Goal: Task Accomplishment & Management: Use online tool/utility

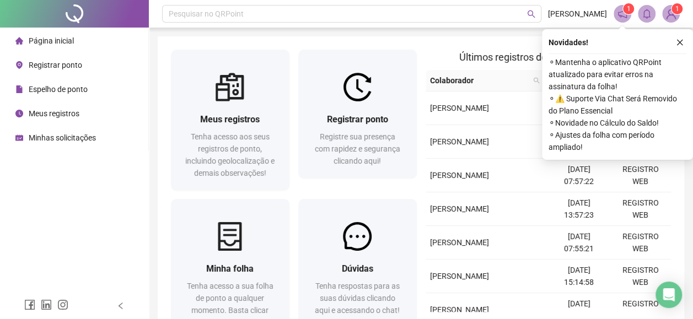
click at [66, 67] on span "Registrar ponto" at bounding box center [55, 65] width 53 height 9
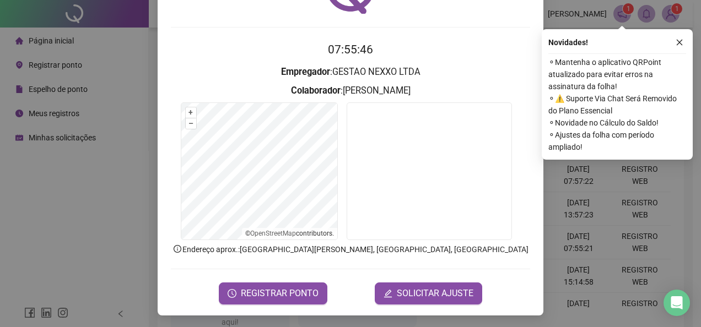
scroll to position [78, 0]
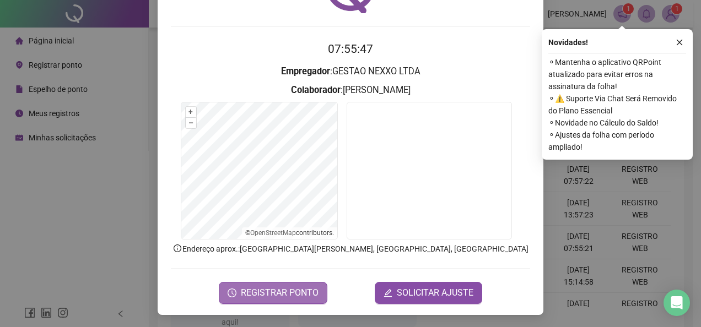
click at [287, 291] on span "REGISTRAR PONTO" at bounding box center [280, 293] width 78 height 13
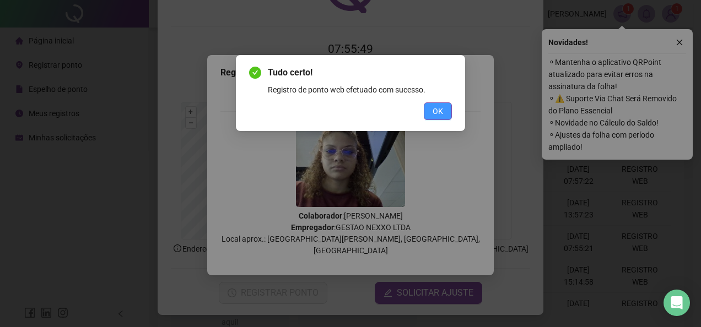
click at [440, 110] on span "OK" at bounding box center [438, 111] width 10 height 12
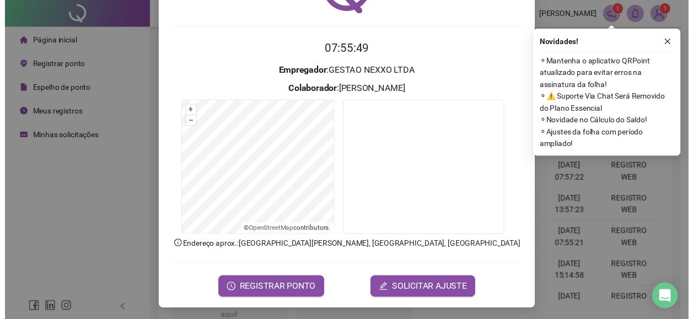
scroll to position [0, 0]
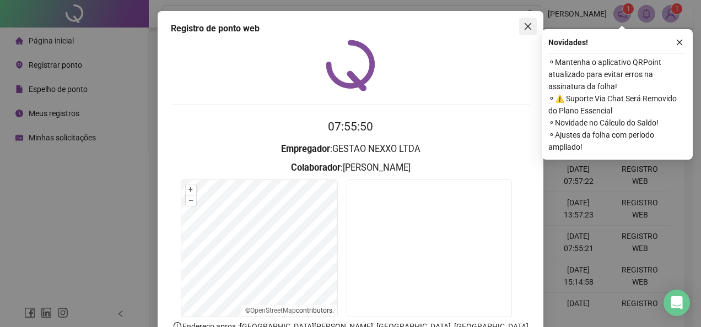
click at [526, 23] on icon "close" at bounding box center [528, 26] width 9 height 9
